Goal: Complete application form

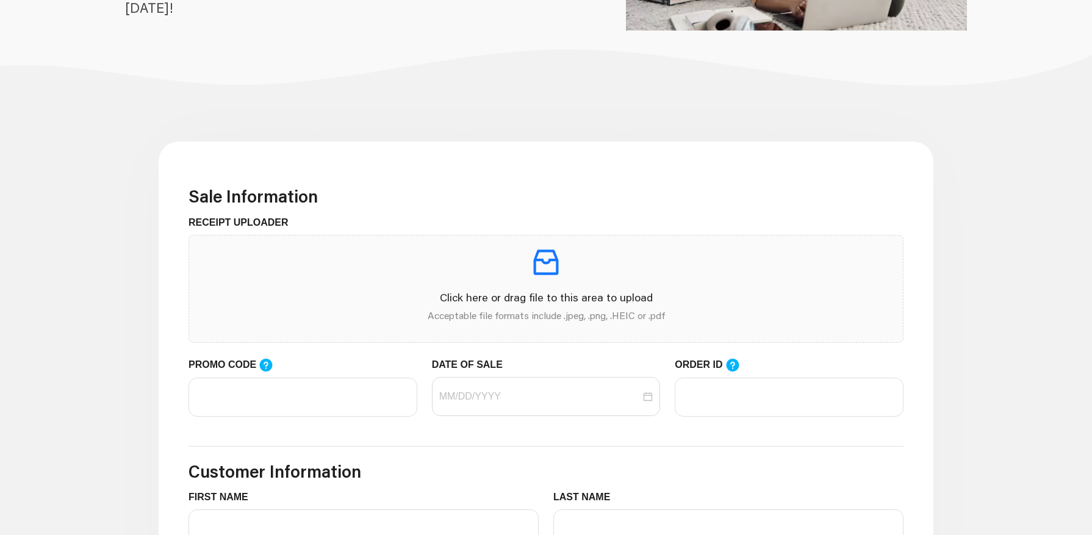
scroll to position [244, 0]
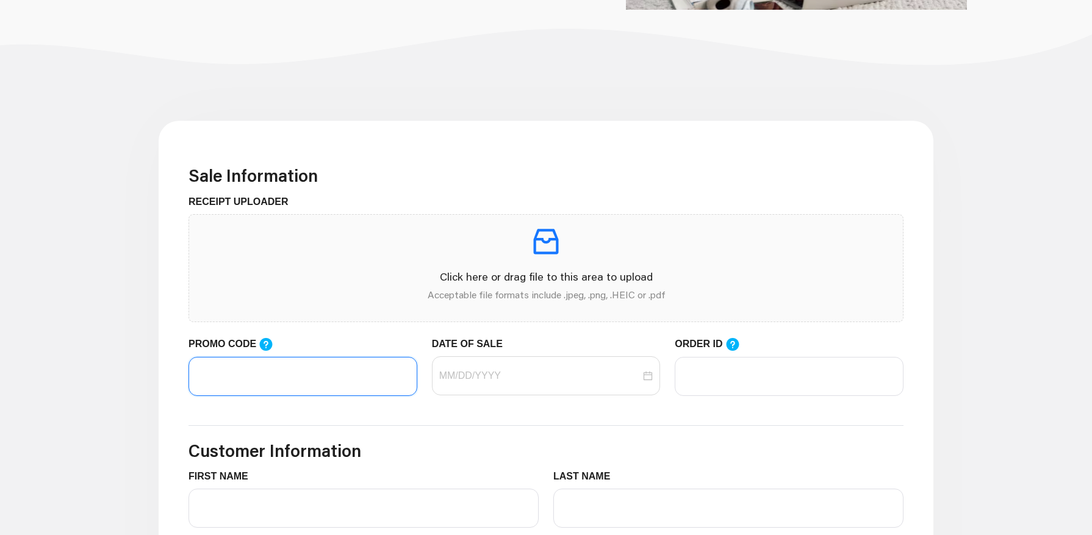
click at [315, 372] on input "PROMO CODE" at bounding box center [303, 376] width 229 height 39
paste input "LIFEMART20"
type input "LIFEMART20"
click at [486, 380] on input "DATE OF SALE" at bounding box center [540, 376] width 202 height 15
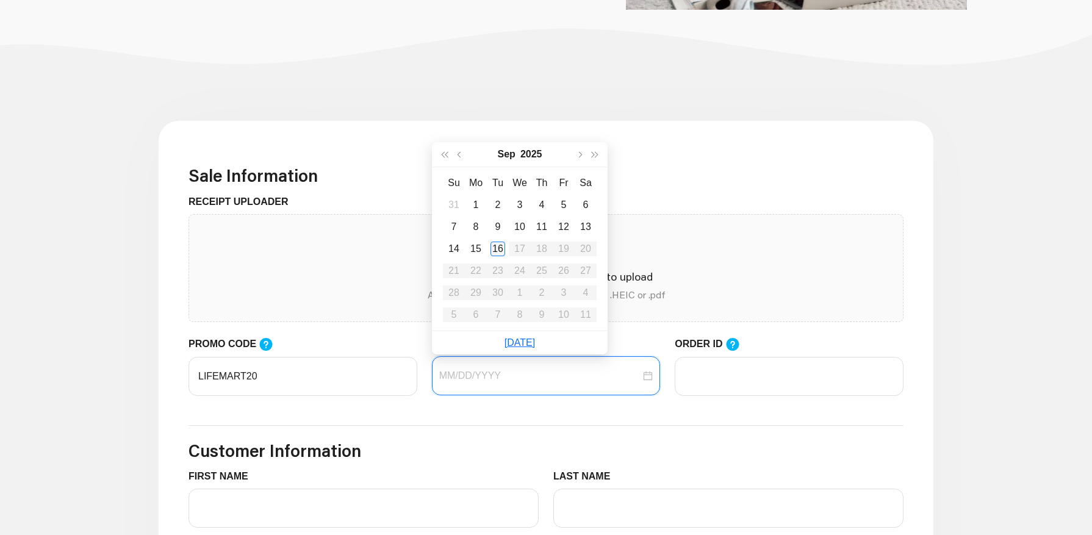
type input "[DATE]"
click at [495, 245] on div "16" at bounding box center [498, 249] width 15 height 15
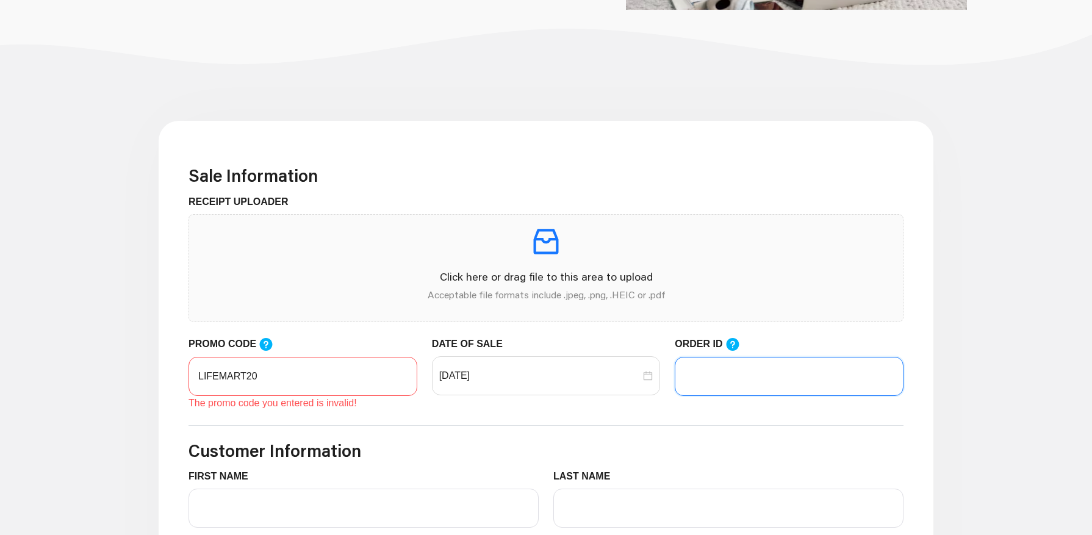
click at [723, 378] on input "ORDER ID" at bounding box center [789, 376] width 229 height 39
paste input "101210585"
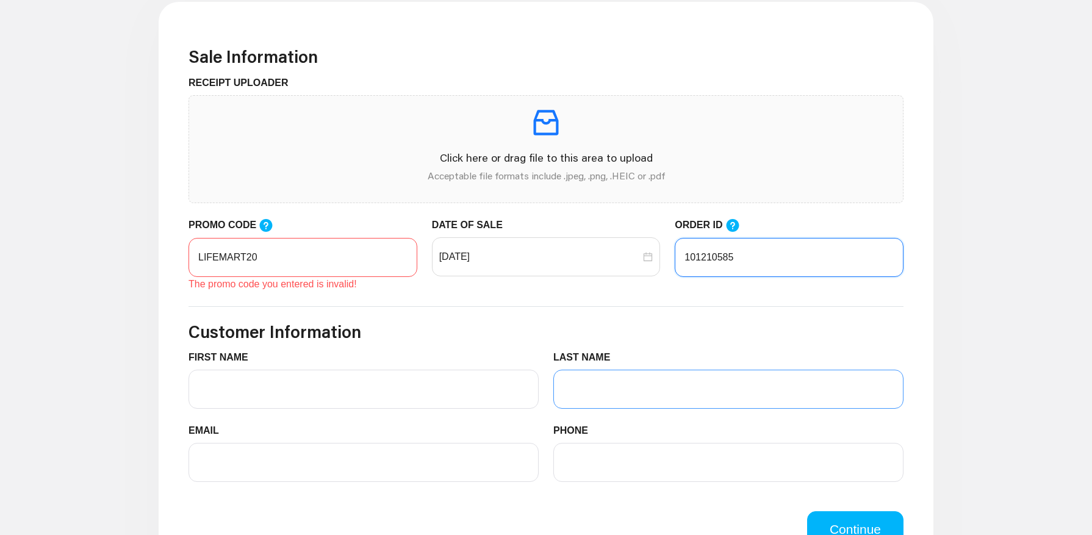
scroll to position [366, 0]
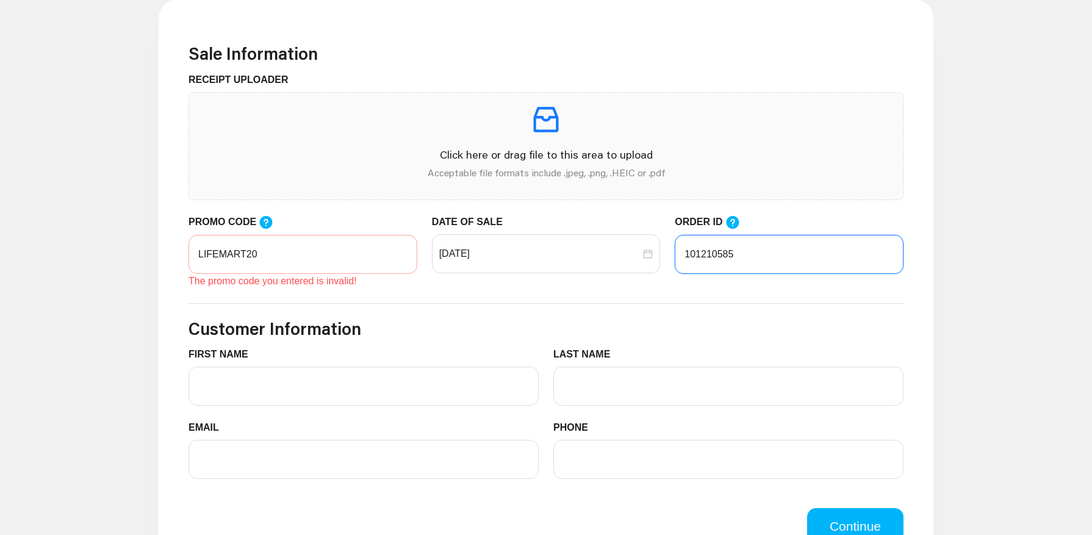
type input "101210585"
click at [278, 259] on input "LIFEMART20" at bounding box center [303, 254] width 229 height 39
type input "L"
type input "LIFEMART20"
click at [261, 223] on icon at bounding box center [266, 221] width 13 height 13
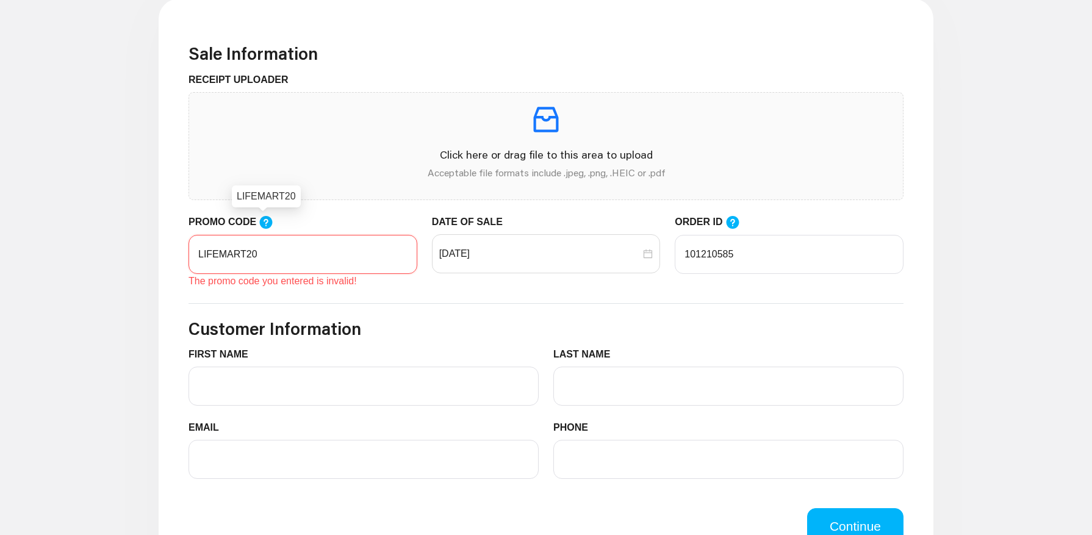
click at [261, 235] on input "LIFEMART20" at bounding box center [303, 254] width 229 height 39
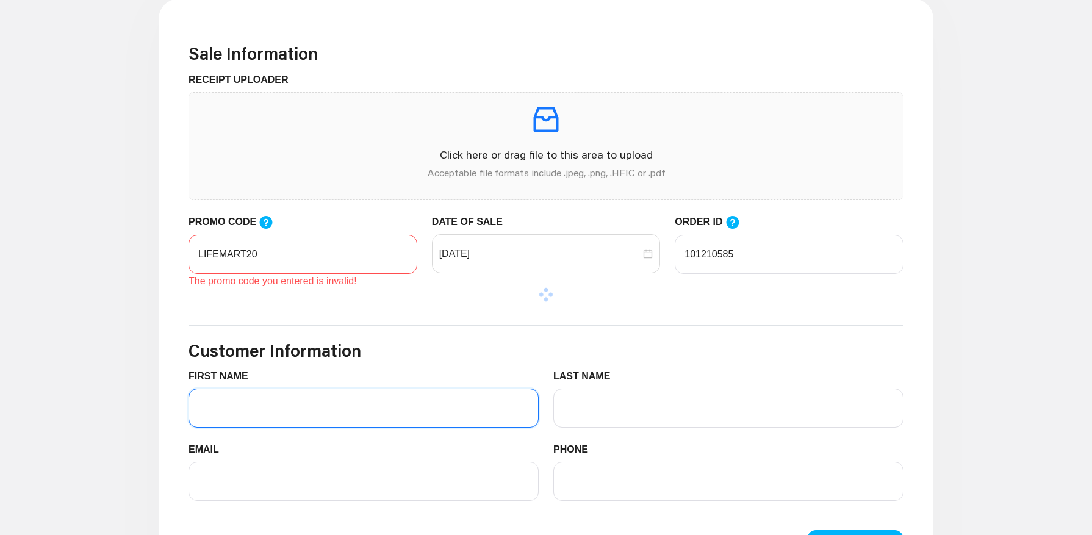
click at [258, 391] on input "FIRST NAME" at bounding box center [364, 408] width 350 height 39
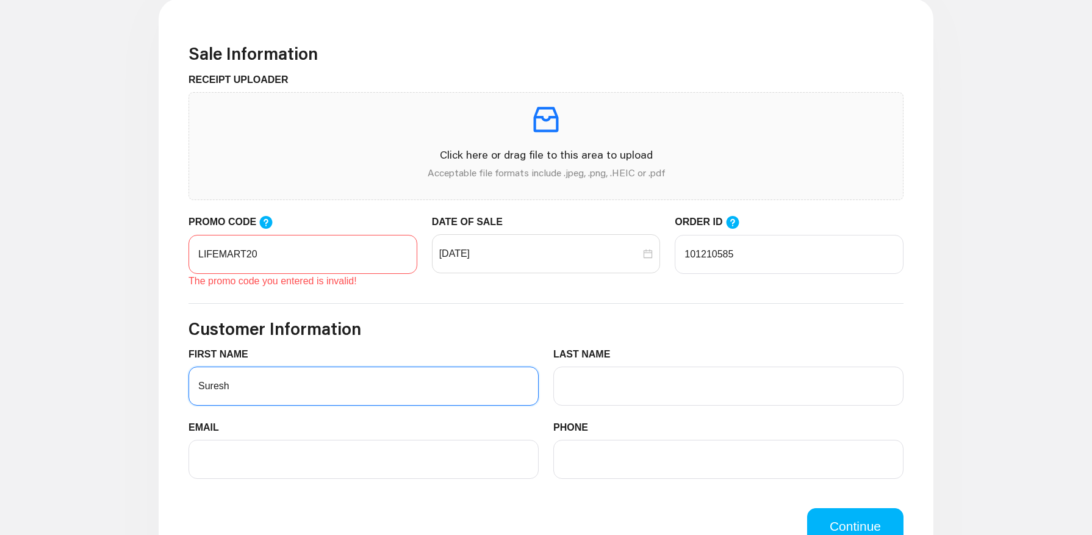
type input "Suresh"
type input "krishnan"
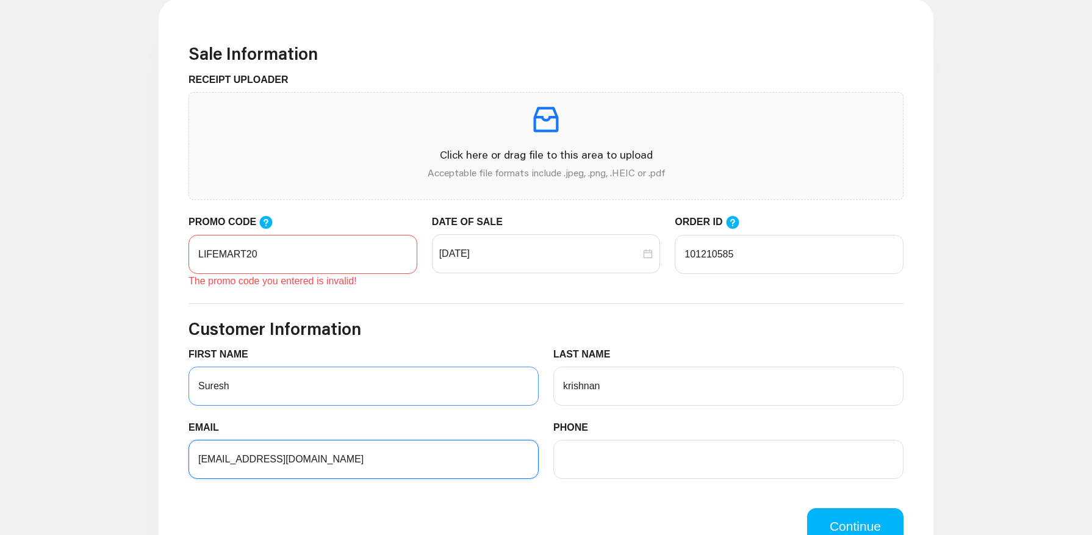
type input "[EMAIL_ADDRESS][DOMAIN_NAME]"
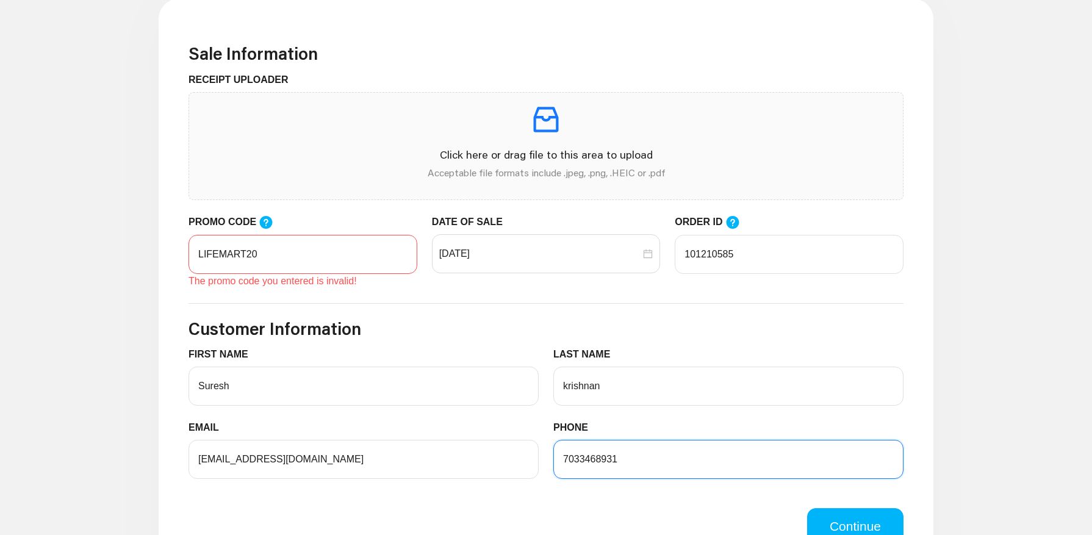
type input "7033468931"
click at [456, 333] on h3 "Customer Information" at bounding box center [546, 329] width 715 height 21
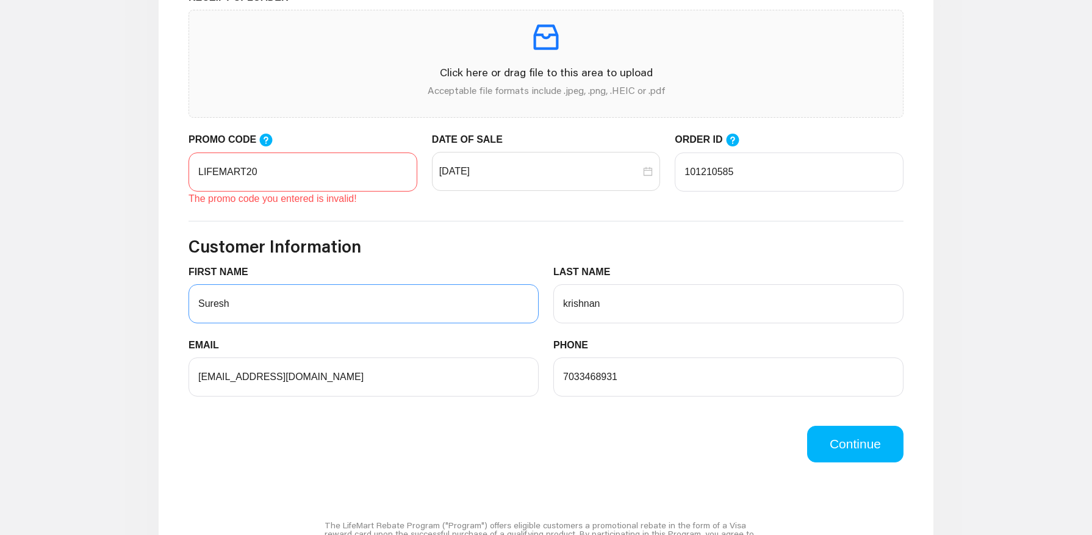
scroll to position [427, 0]
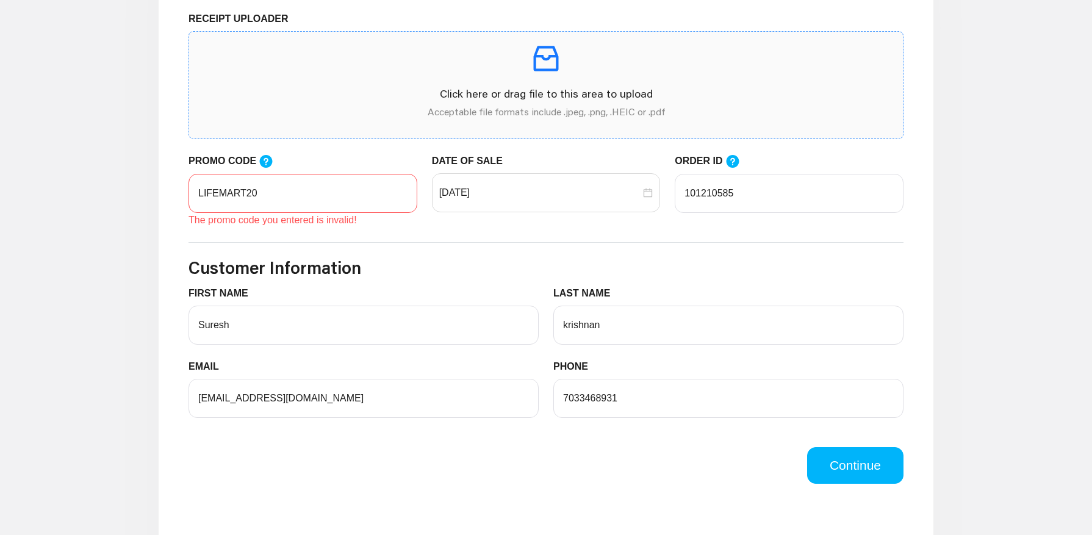
click at [559, 110] on p "Acceptable file formats include .jpeg, .png, .HEIC or .pdf" at bounding box center [546, 111] width 694 height 15
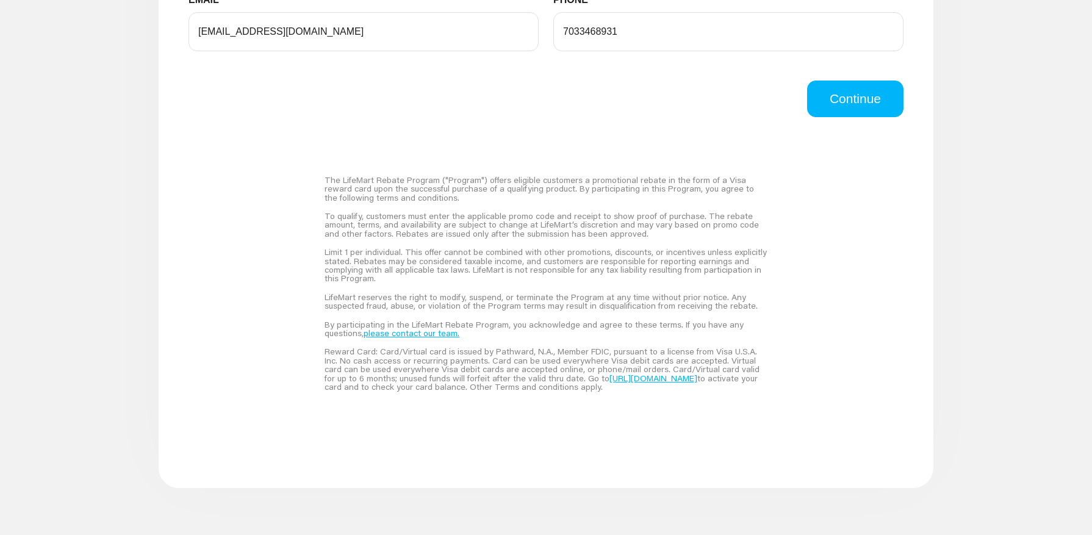
scroll to position [915, 0]
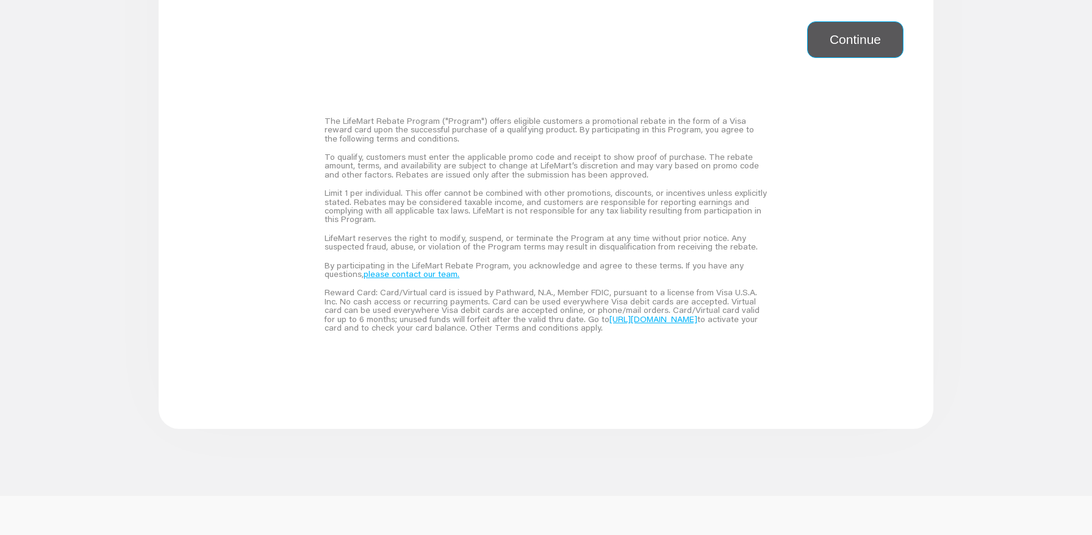
click at [835, 48] on button "Continue" at bounding box center [855, 39] width 96 height 37
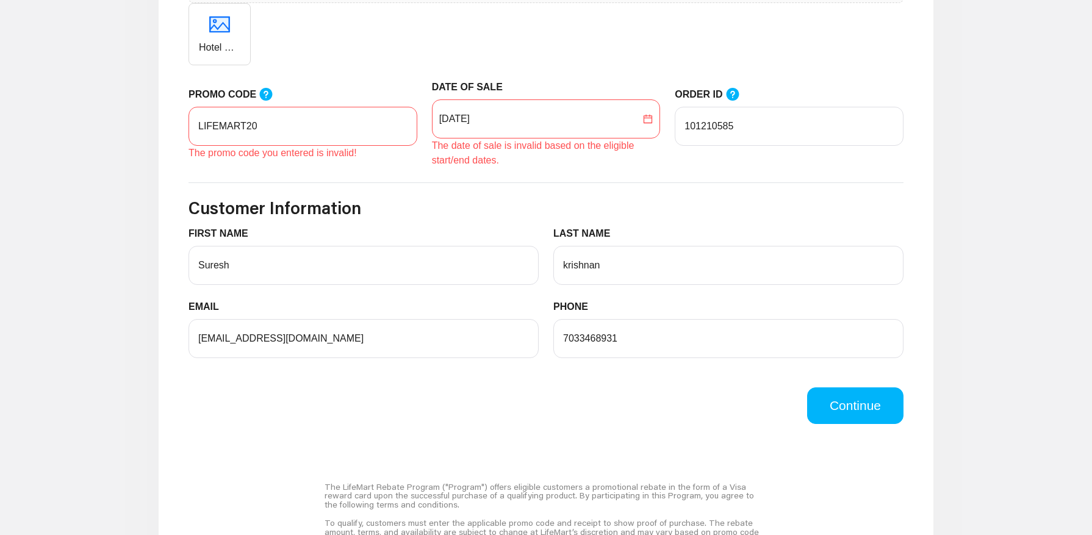
scroll to position [563, 0]
